Goal: Information Seeking & Learning: Learn about a topic

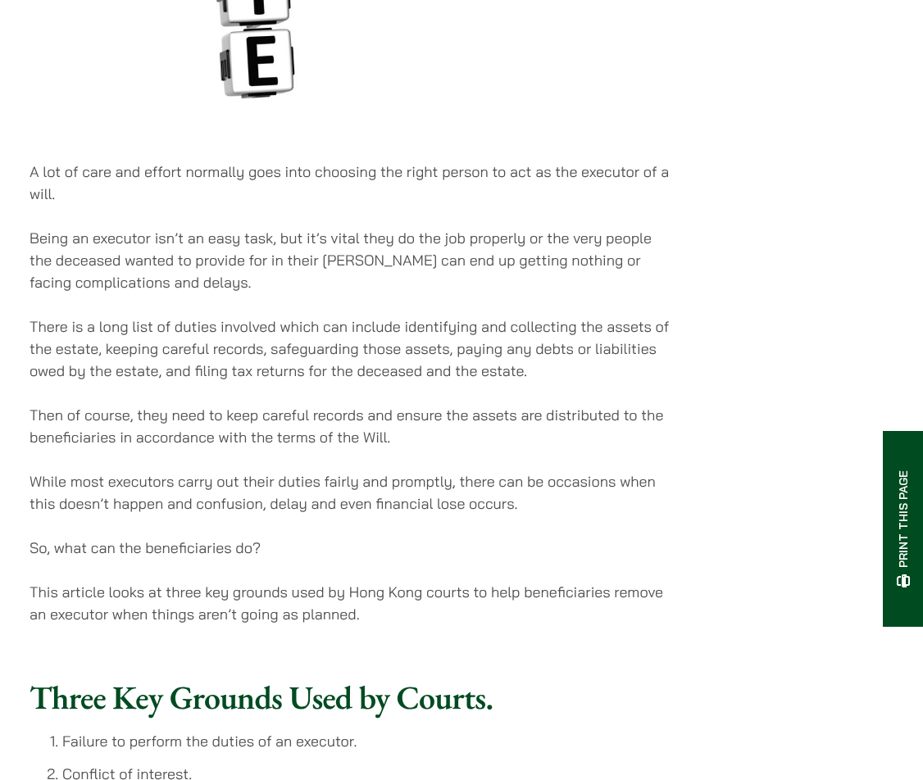
scroll to position [902, 0]
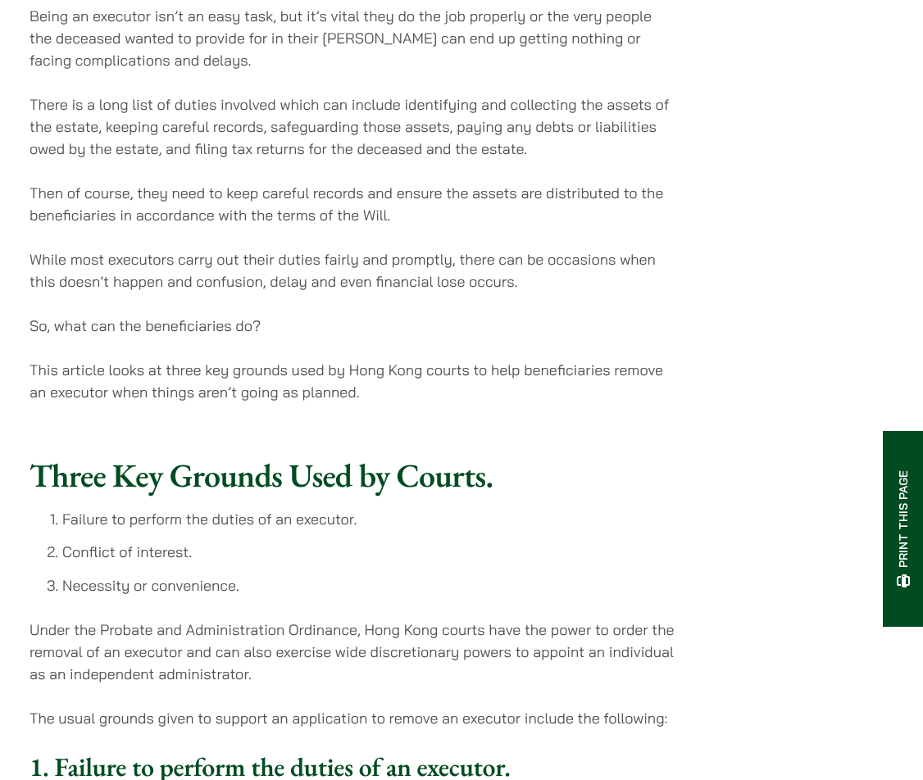
scroll to position [1148, 0]
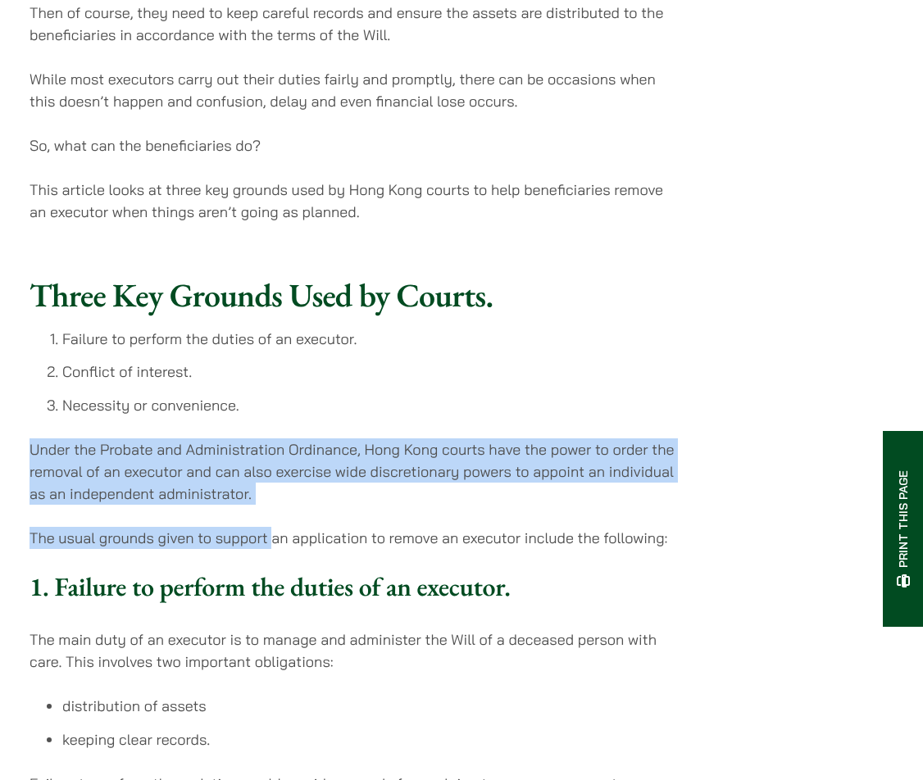
drag, startPoint x: 270, startPoint y: 512, endPoint x: 12, endPoint y: 443, distance: 266.2
click at [73, 471] on p "Under the Probate and Administration Ordinance, Hong Kong courts have the power…" at bounding box center [354, 472] width 648 height 66
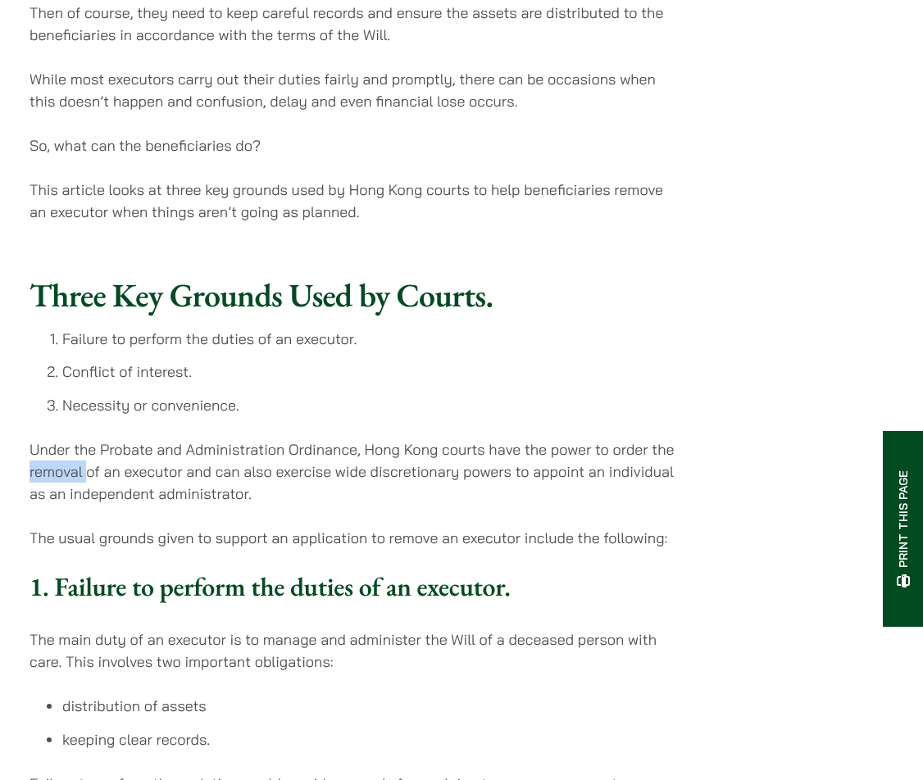
click at [73, 471] on p "Under the Probate and Administration Ordinance, Hong Kong courts have the power…" at bounding box center [354, 472] width 648 height 66
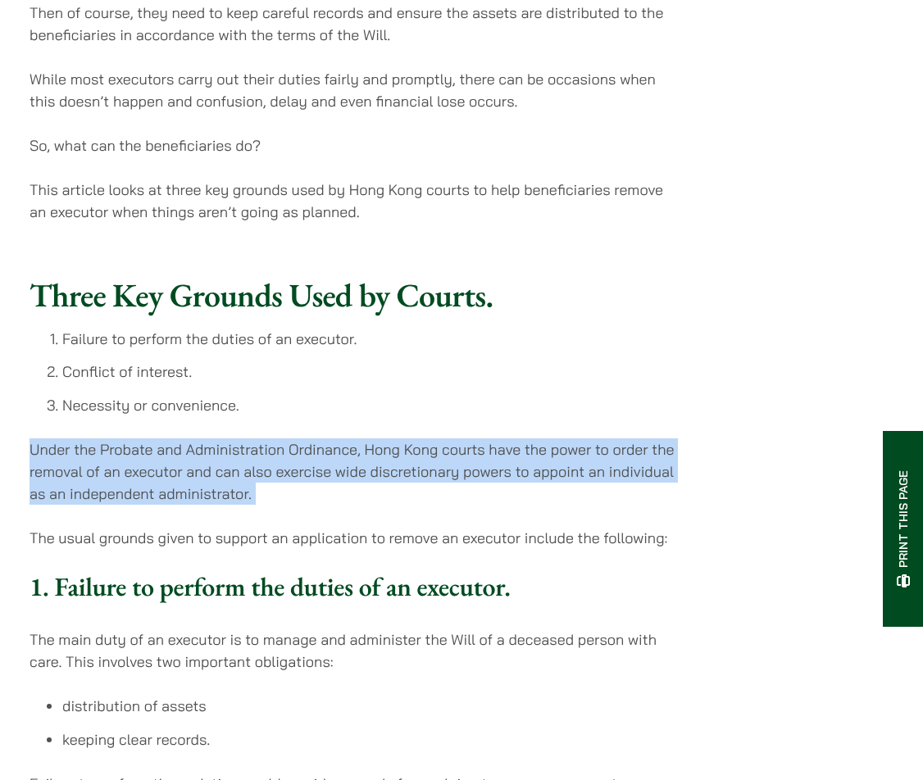
click at [73, 471] on p "Under the Probate and Administration Ordinance, Hong Kong courts have the power…" at bounding box center [354, 472] width 648 height 66
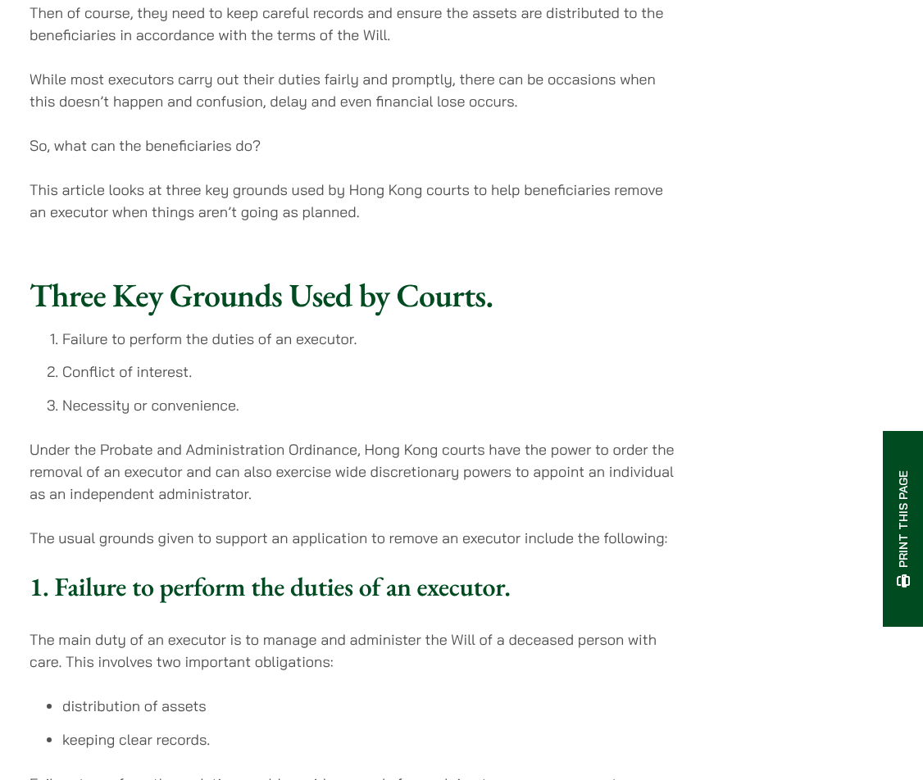
click at [238, 412] on li "Necessity or convenience." at bounding box center [370, 405] width 616 height 22
click at [428, 342] on li "Failure to perform the duties of an executor." at bounding box center [370, 339] width 616 height 22
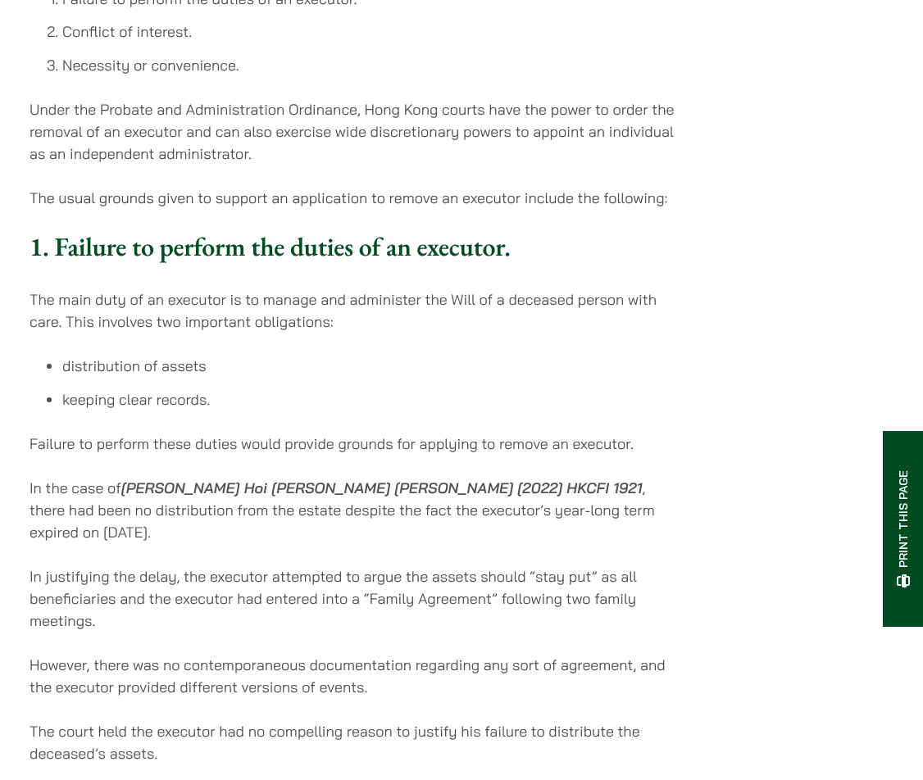
scroll to position [1558, 0]
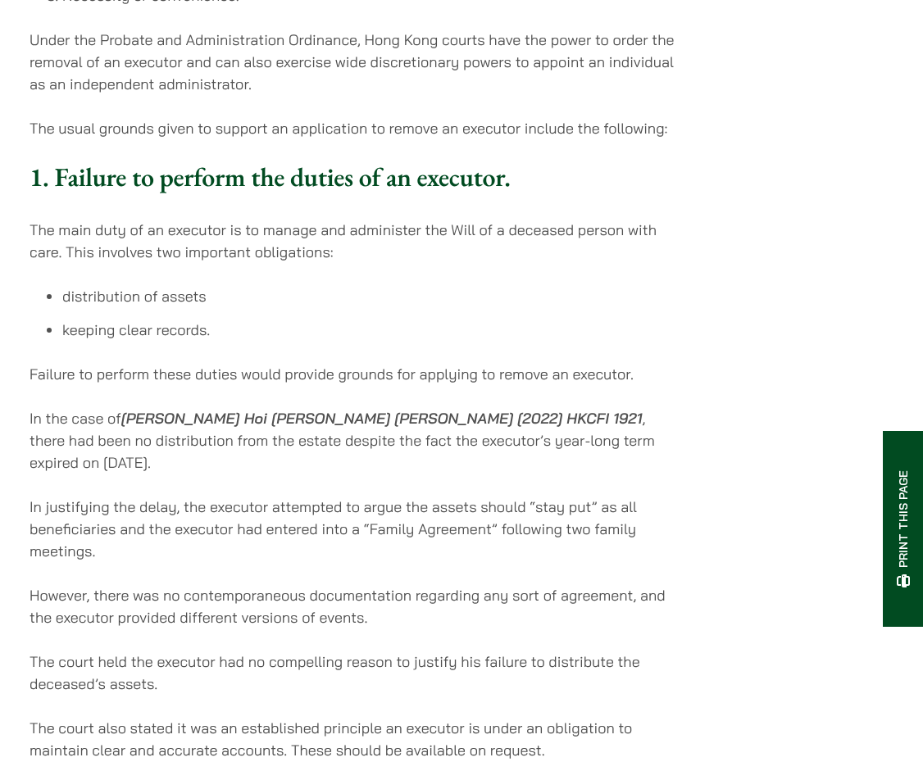
click at [425, 285] on li "distribution of assets" at bounding box center [370, 296] width 616 height 22
